Goal: Task Accomplishment & Management: Complete application form

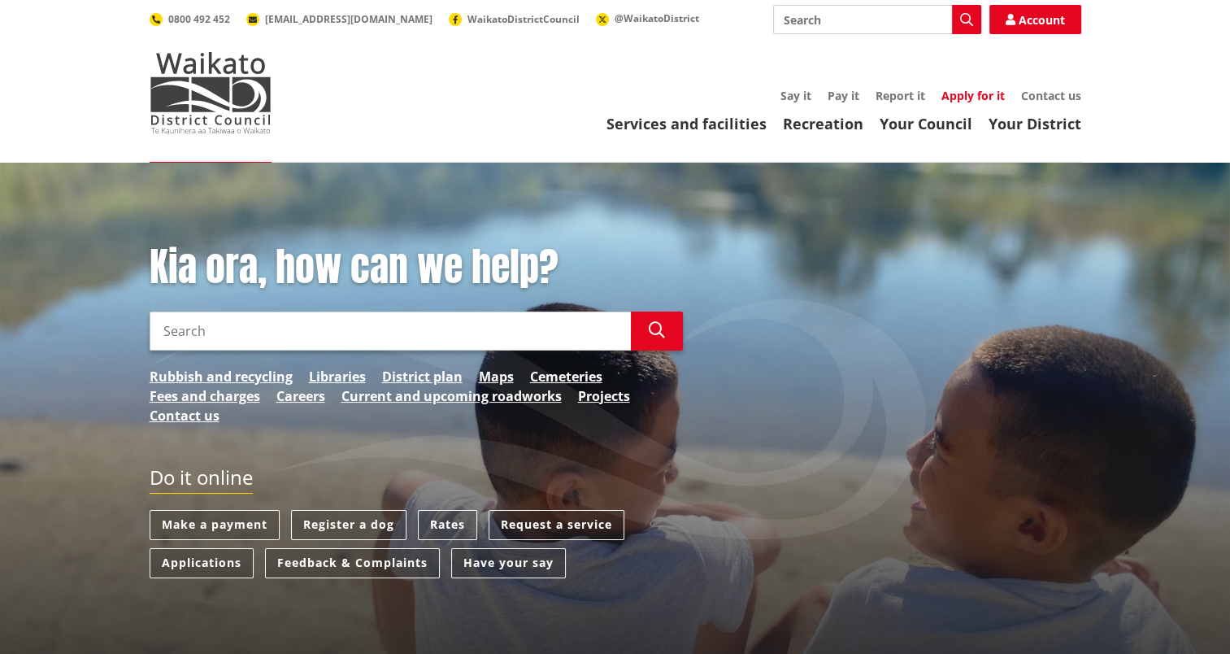
click at [956, 98] on link "Apply for it" at bounding box center [972, 95] width 63 height 15
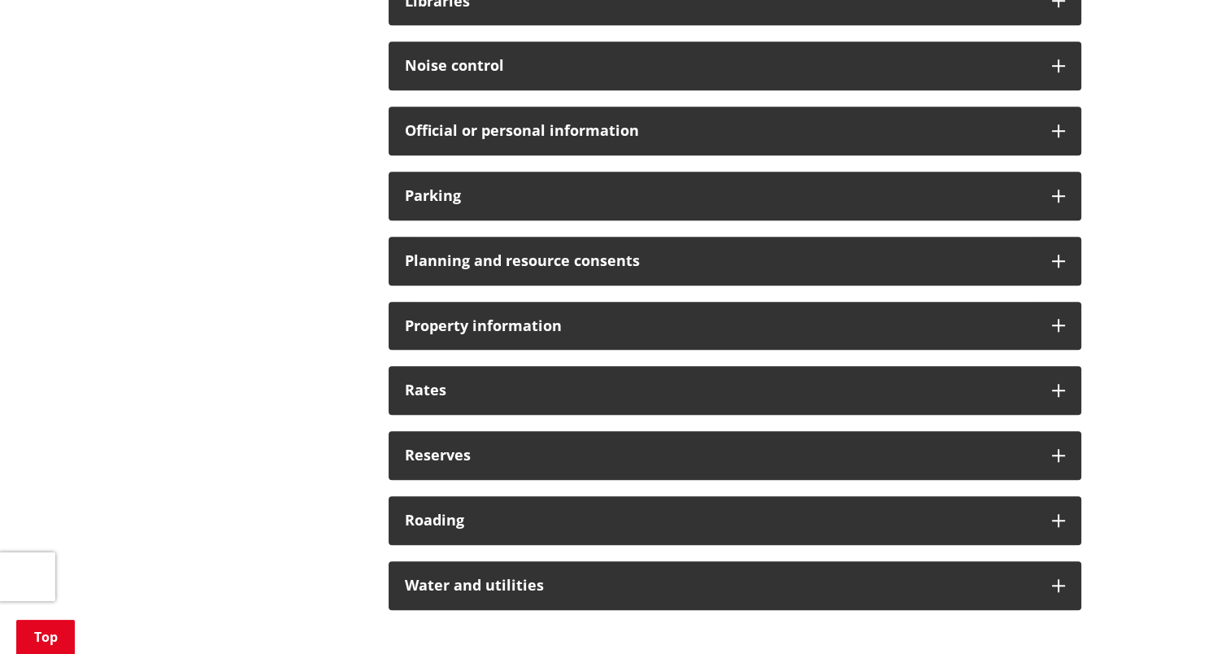
scroll to position [1177, 0]
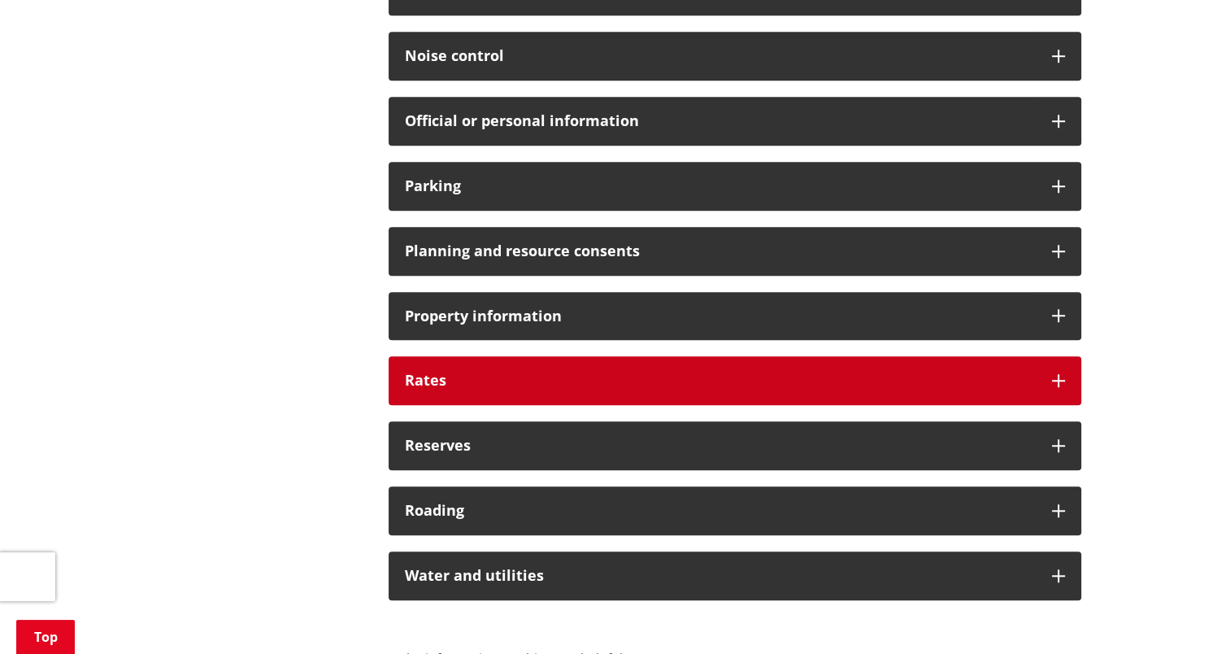
click at [1062, 376] on icon at bounding box center [1058, 380] width 13 height 13
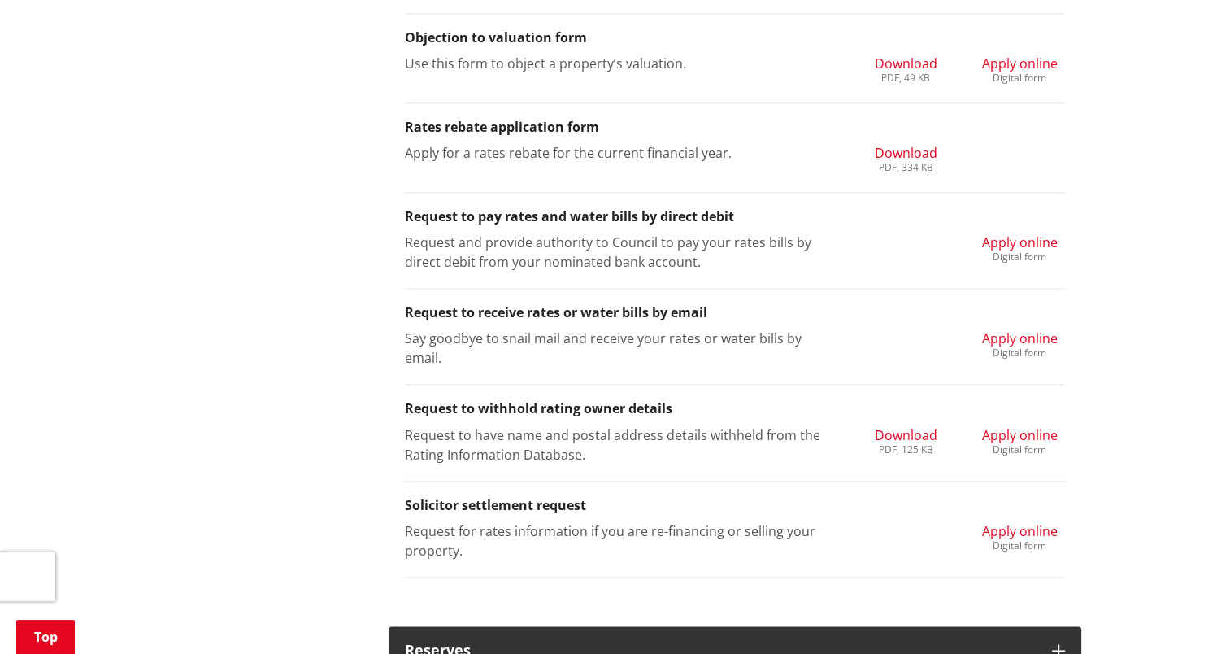
scroll to position [1955, 0]
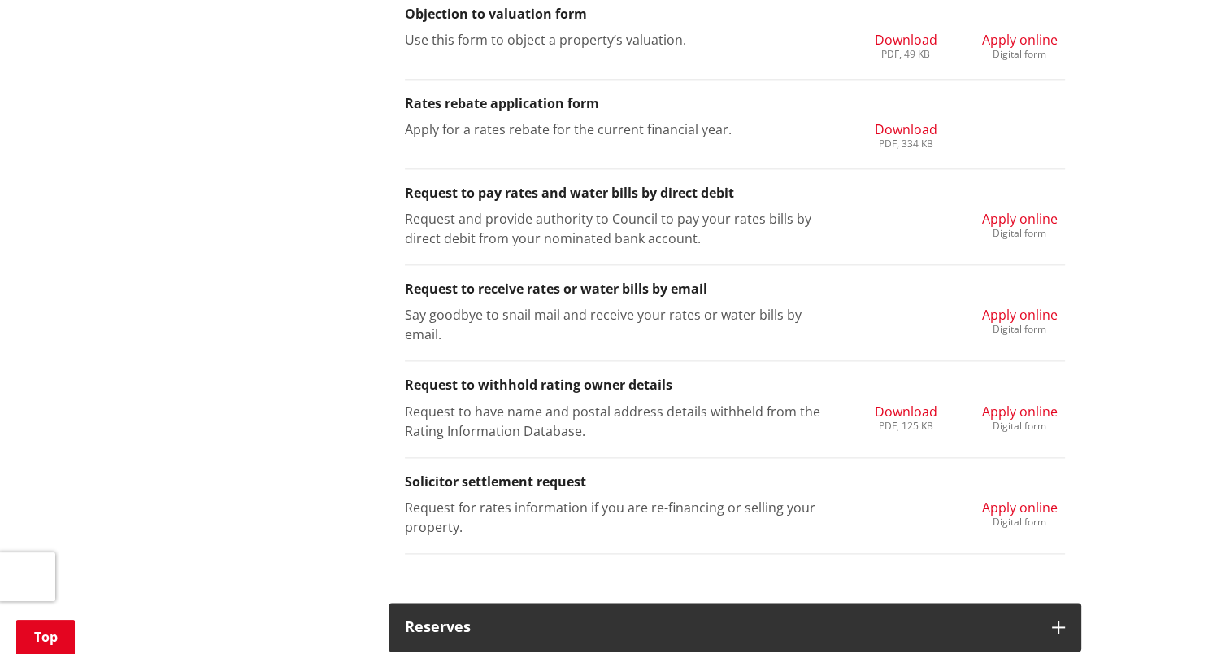
click at [1019, 498] on span "Apply online" at bounding box center [1020, 507] width 76 height 18
